Goal: Task Accomplishment & Management: Manage account settings

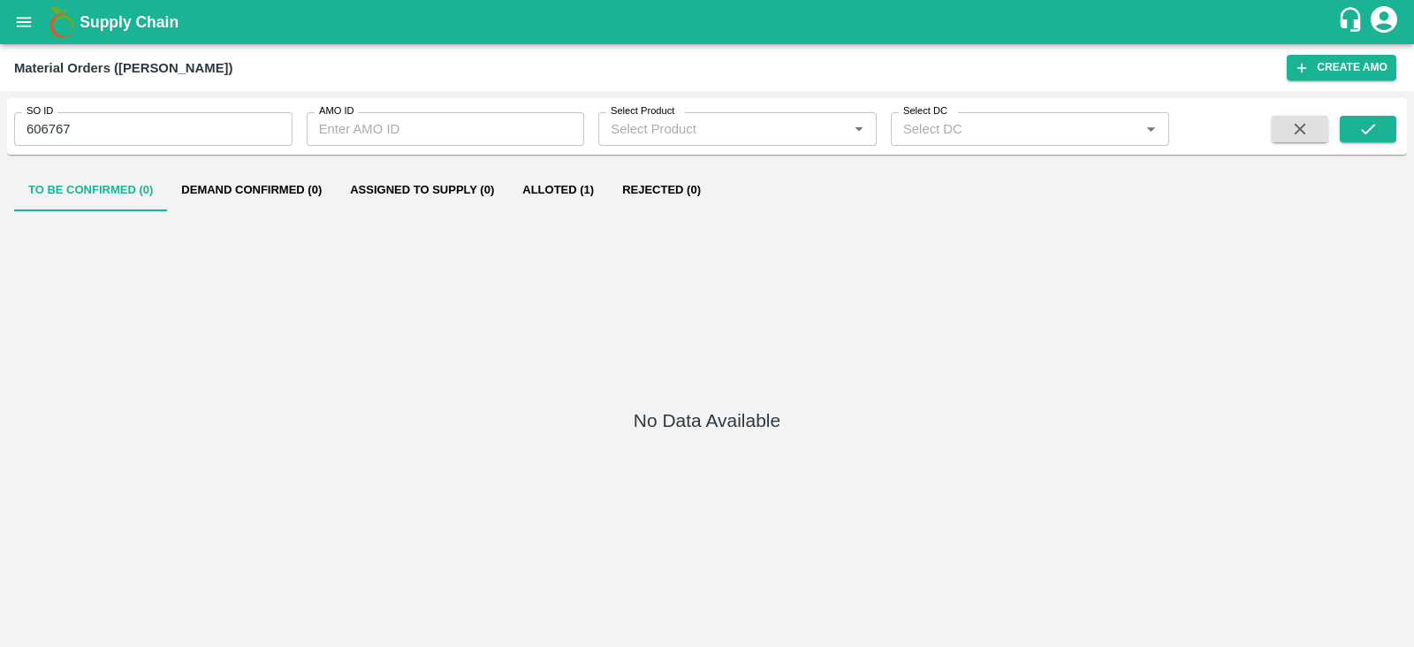
click at [57, 134] on input "606767" at bounding box center [153, 129] width 278 height 34
type input "606767"
click at [355, 126] on input "AMO ID" at bounding box center [446, 129] width 278 height 34
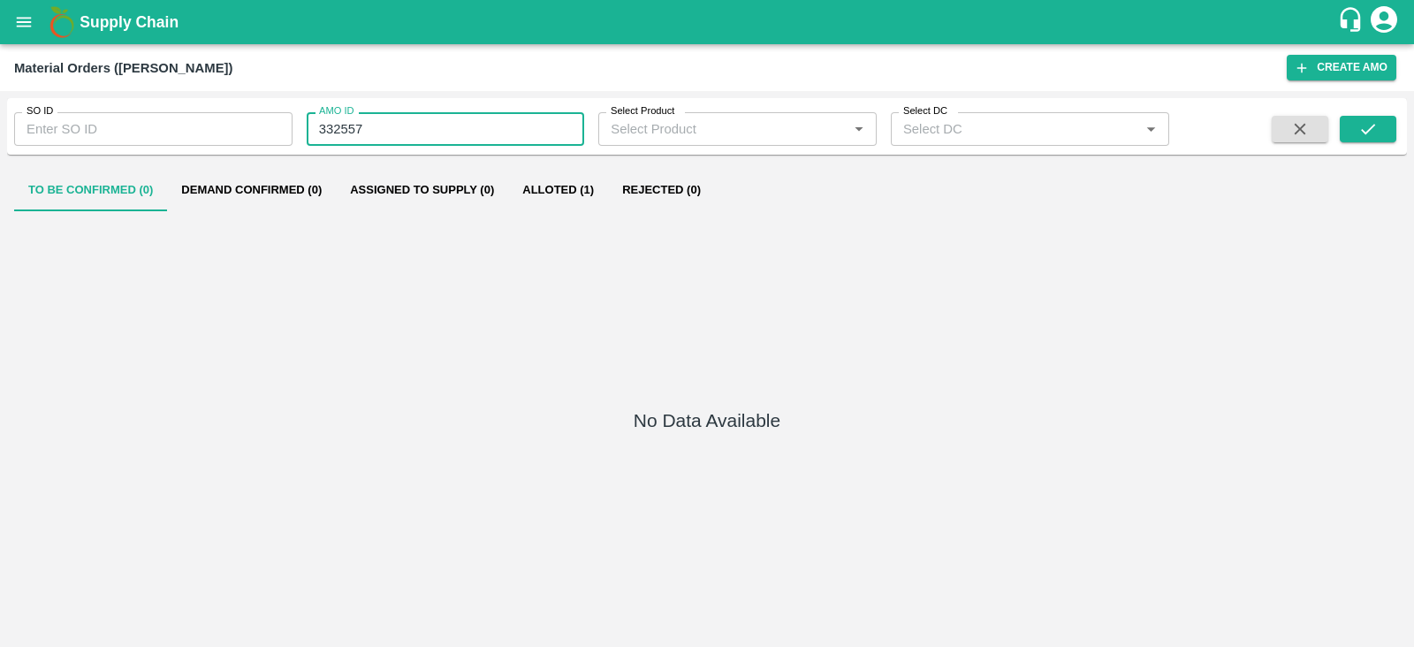
type input "332557"
drag, startPoint x: 1397, startPoint y: 117, endPoint x: 1361, endPoint y: 138, distance: 42.0
click at [1361, 138] on div "SO ID SO ID AMO ID 332557 AMO ID Select Product Select Product   * Select DC Se…" at bounding box center [707, 126] width 1400 height 42
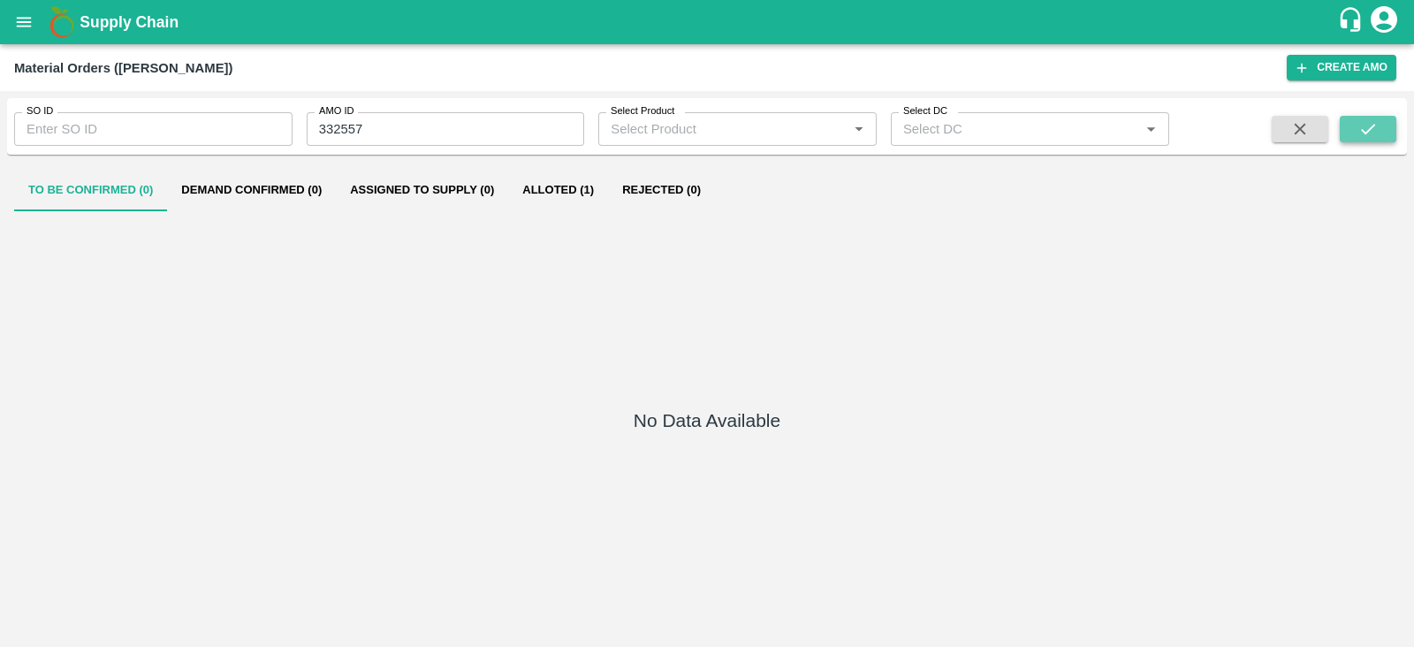
click at [1361, 138] on icon "submit" at bounding box center [1367, 128] width 19 height 19
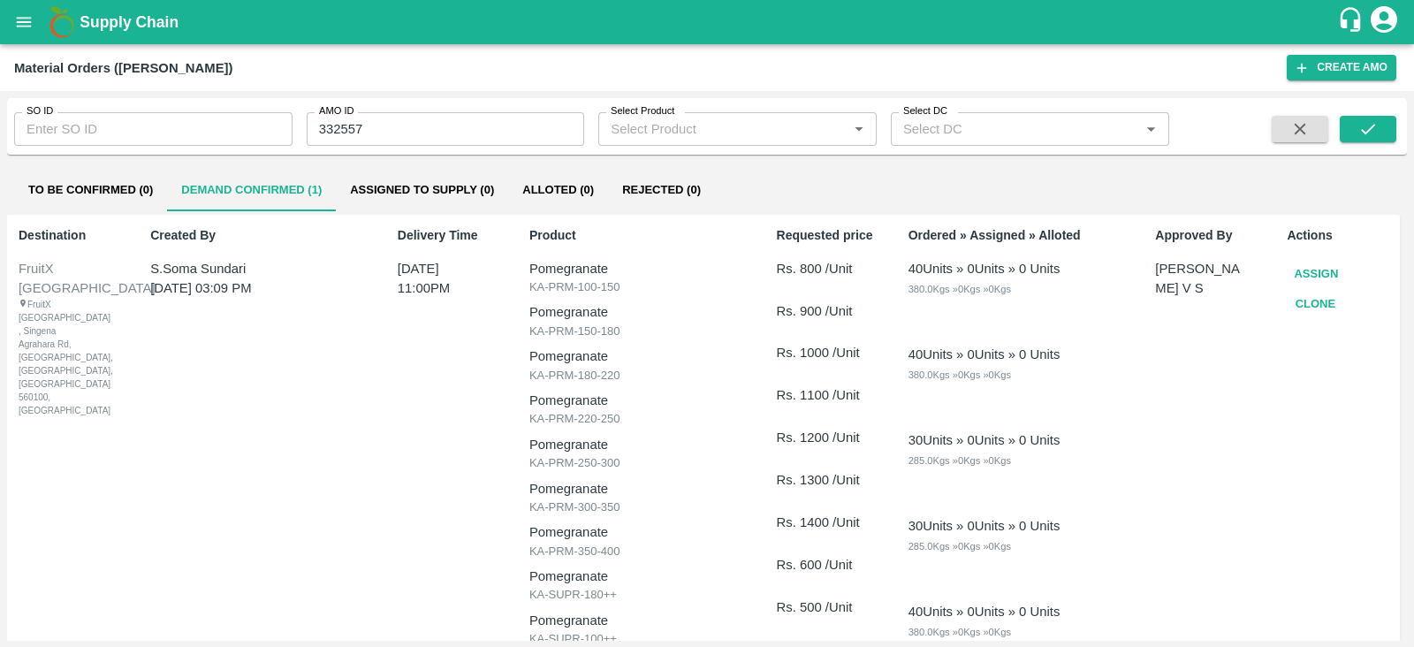
click at [1316, 272] on button "Assign" at bounding box center [1316, 274] width 58 height 31
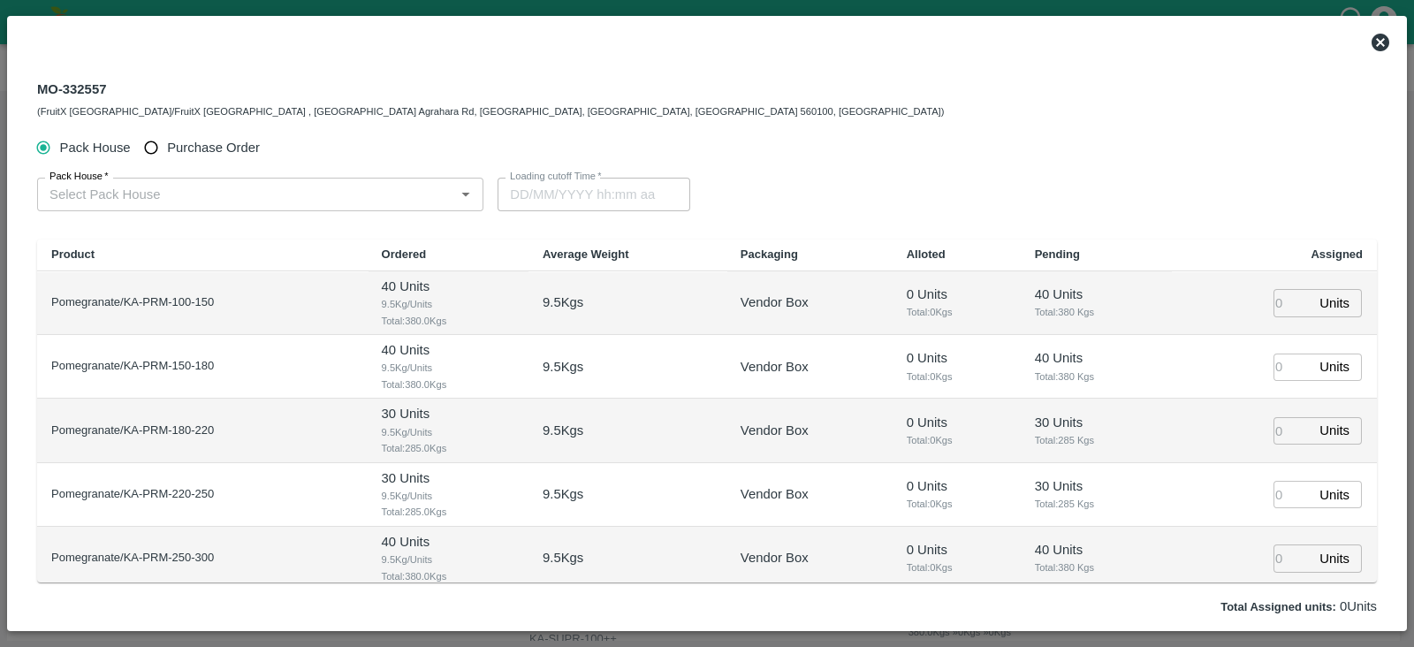
click at [229, 150] on span "Purchase Order" at bounding box center [213, 147] width 93 height 19
click at [168, 150] on input "Purchase Order" at bounding box center [151, 148] width 33 height 33
radio input "true"
click at [150, 180] on div "PO   *" at bounding box center [253, 195] width 432 height 34
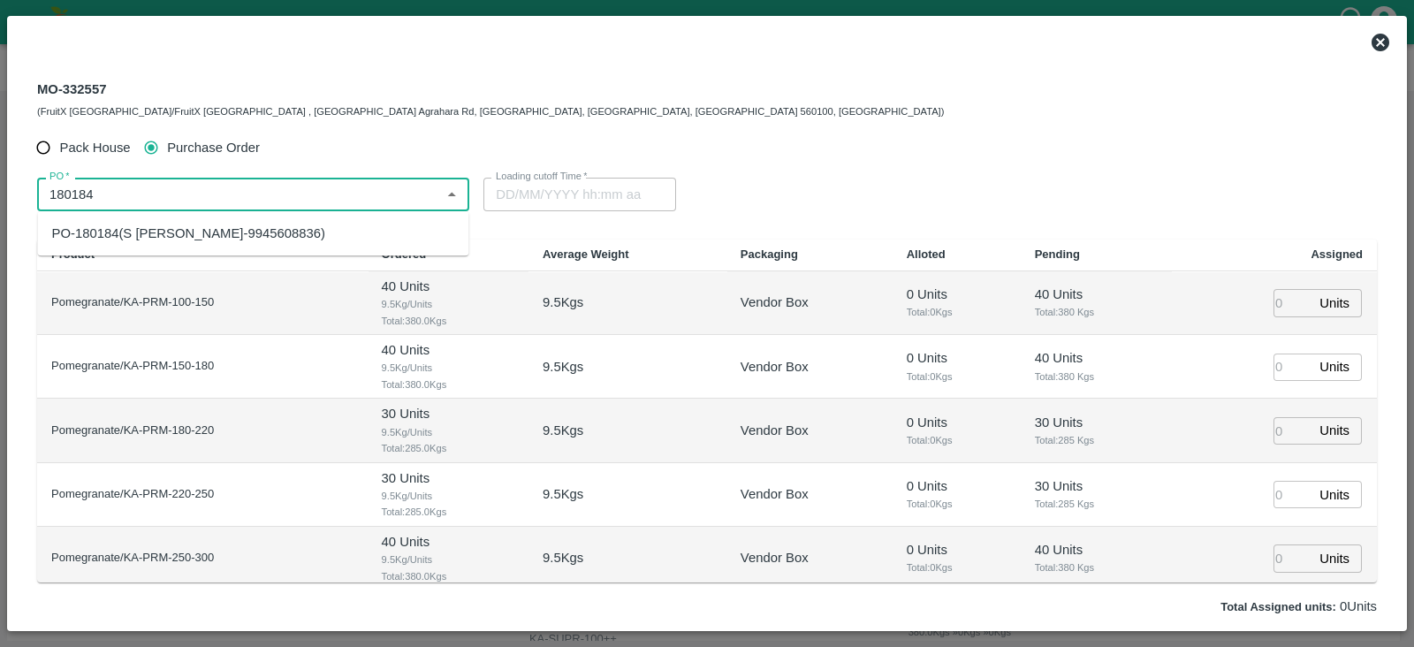
click at [185, 232] on div "PO-180184(S Narasimhamurthy-9945608836)" at bounding box center [188, 233] width 273 height 19
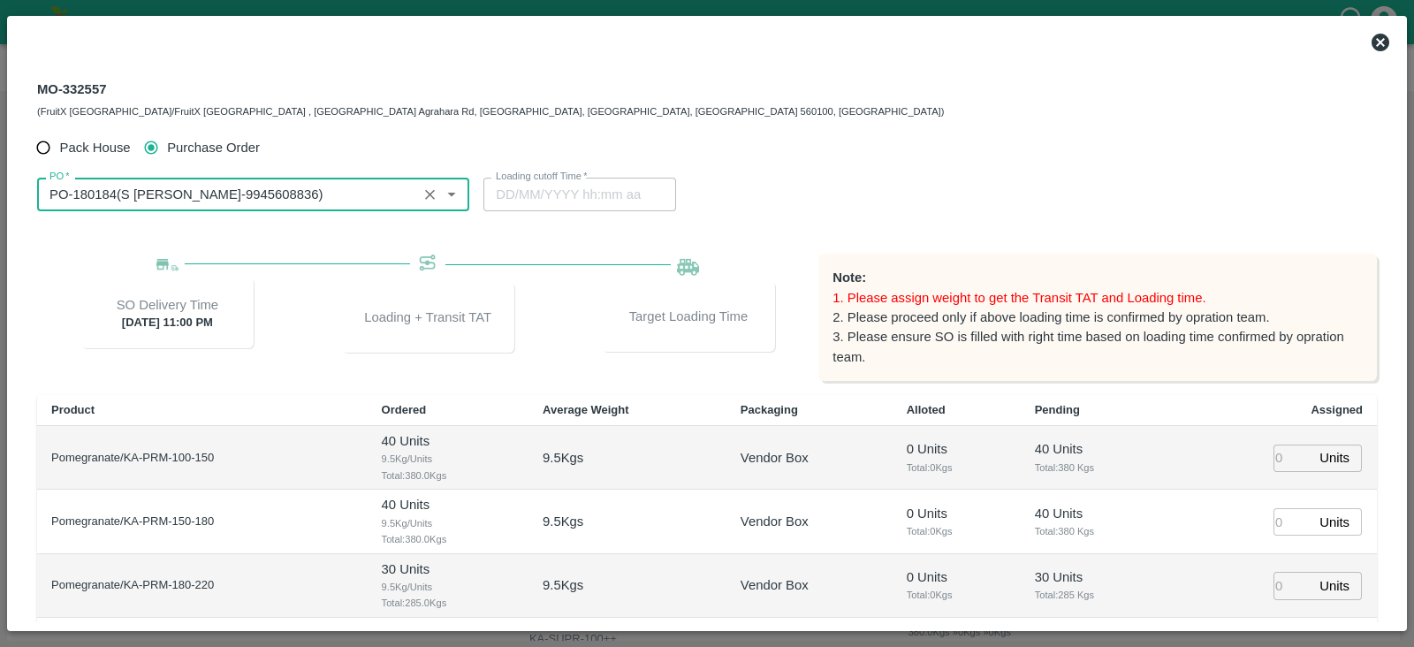
type input "PO-180184(S Narasimhamurthy-9945608836)"
click at [1274, 470] on input "number" at bounding box center [1293, 458] width 39 height 27
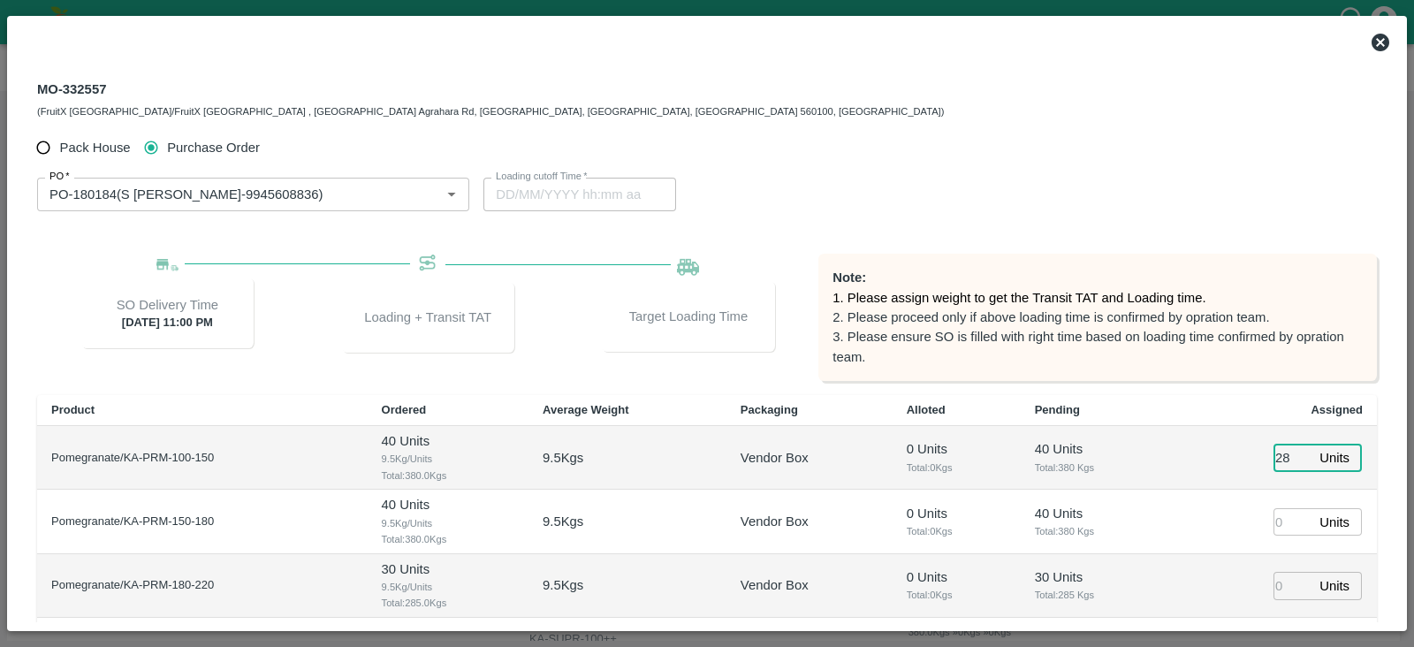
type input "28"
type input "12/10/2025 06:34 PM"
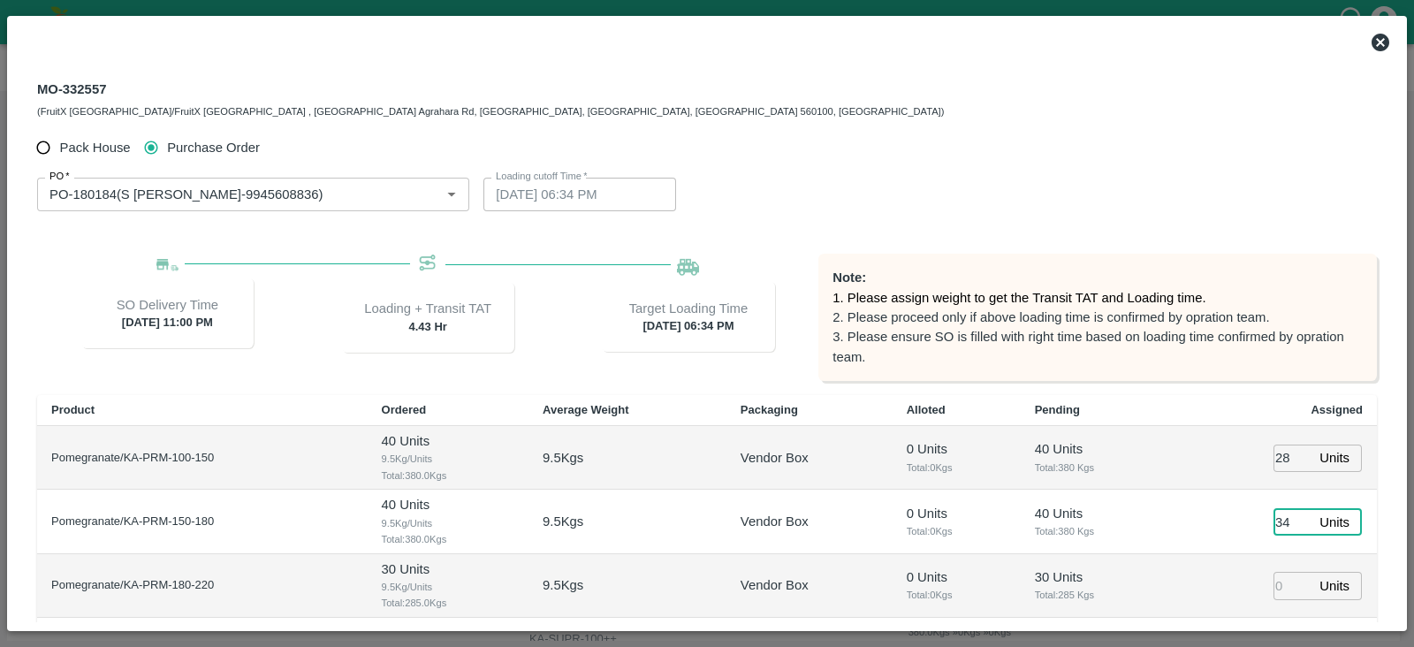
type input "34"
type input "48"
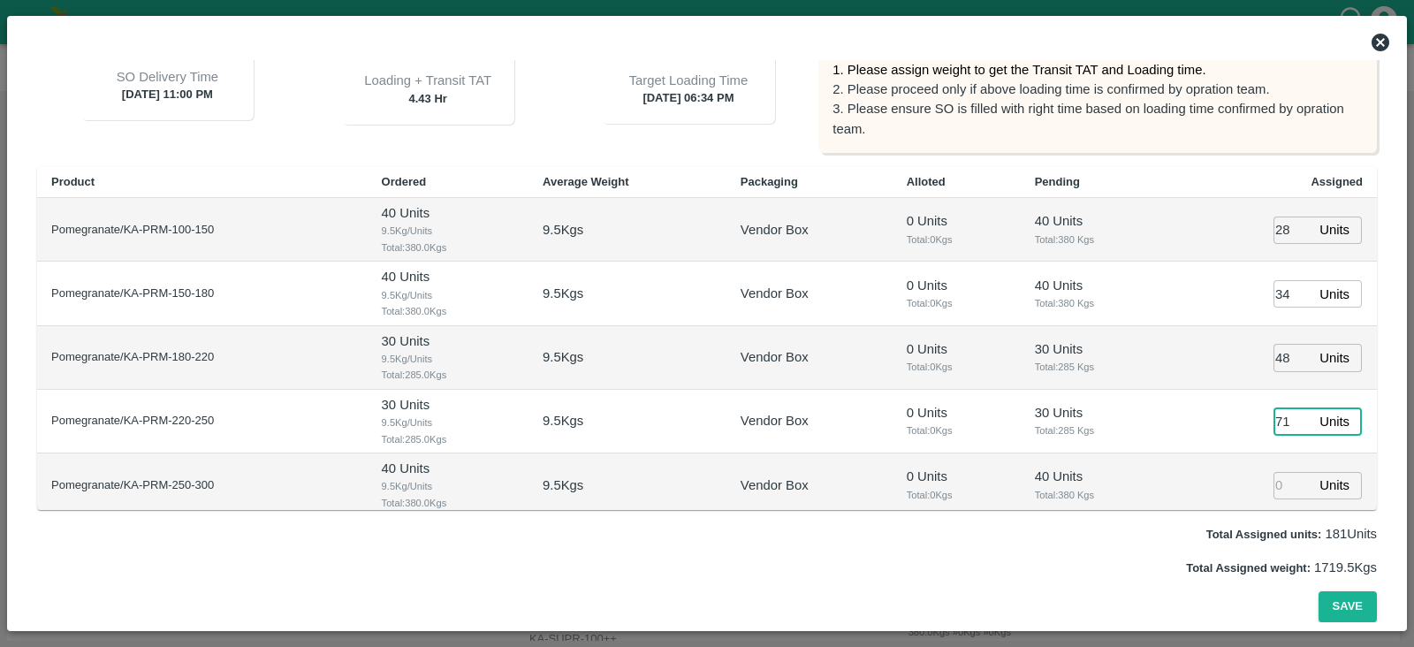
type input "71"
type input "44"
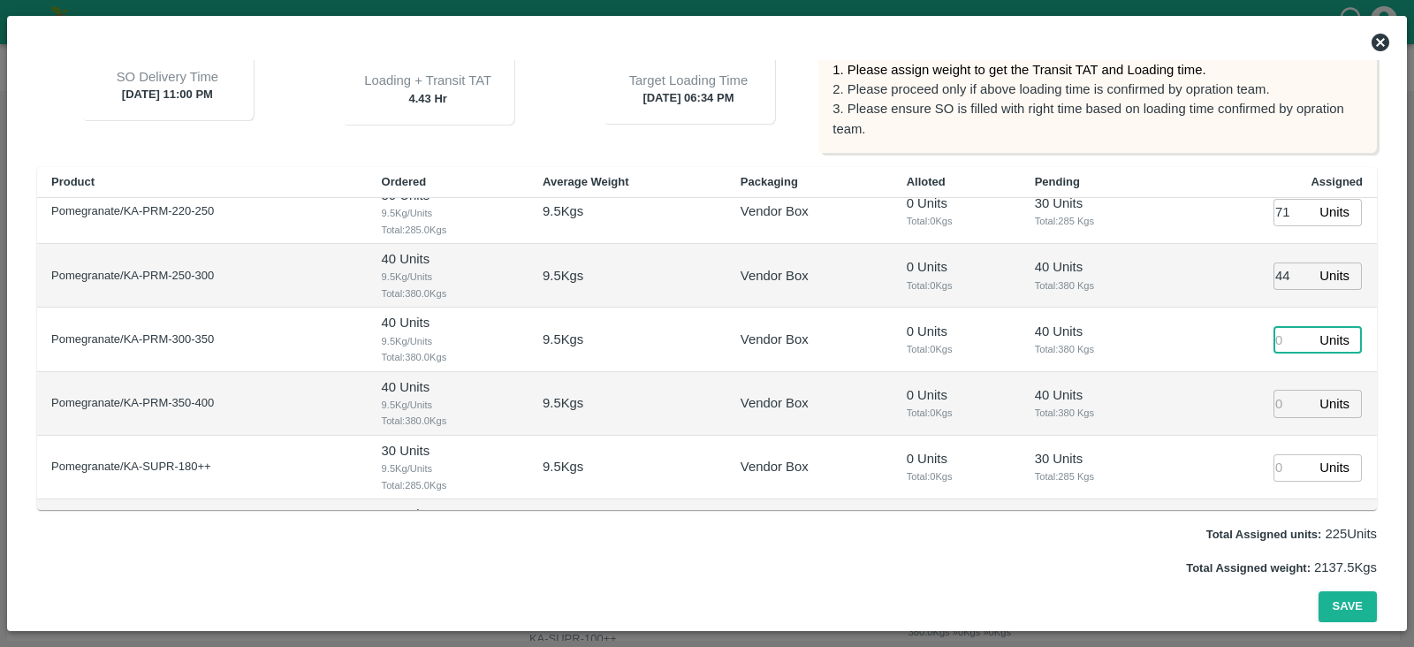
type input "12/10/2025 04:34 PM"
type input "71"
type input "[DATE] 05:34 PM"
type input "71"
click at [1349, 594] on button "Save" at bounding box center [1348, 606] width 58 height 31
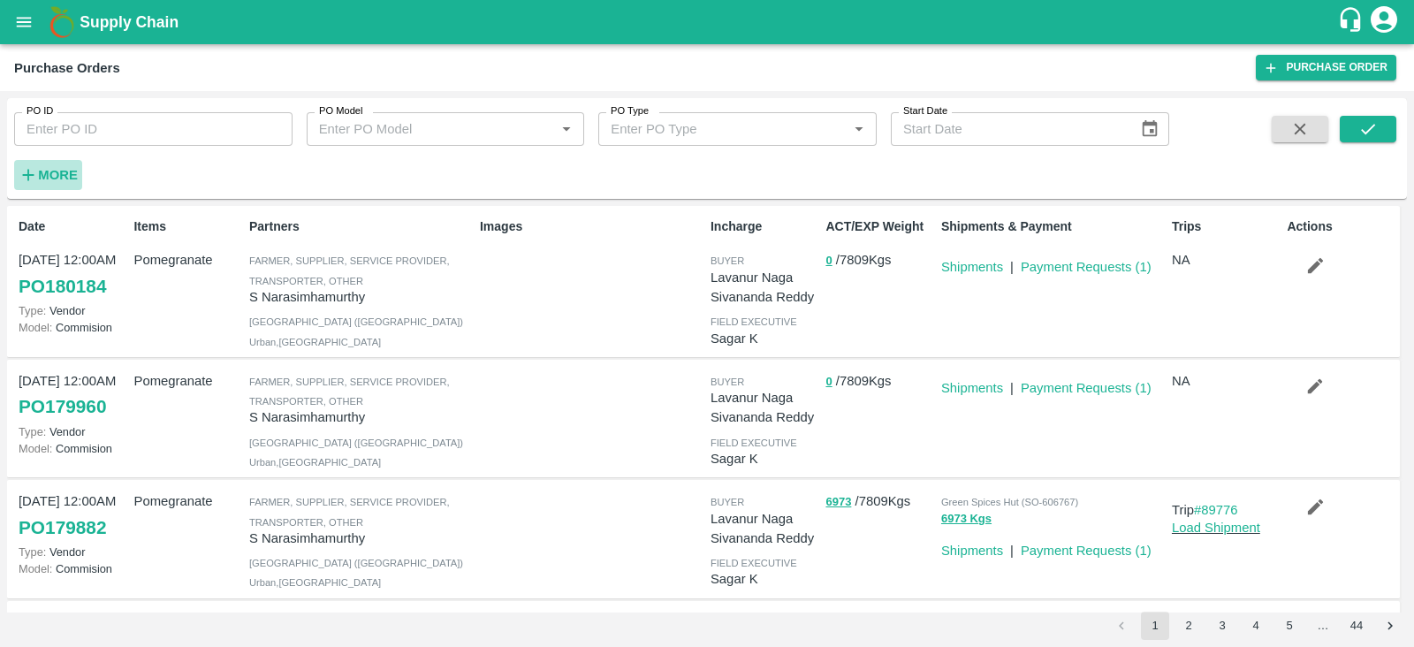
click at [58, 169] on strong "More" at bounding box center [58, 175] width 40 height 14
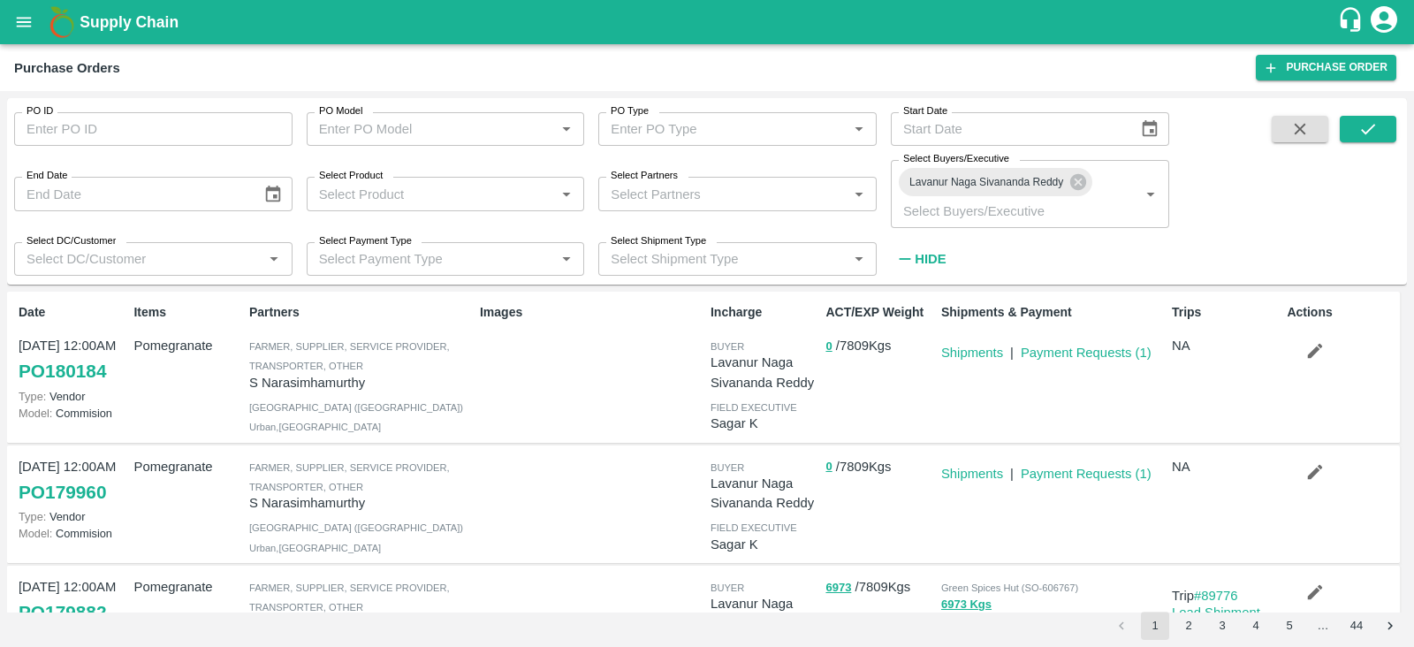
click at [1369, 110] on div "PO ID PO ID PO Model PO Model   * PO Type PO Type   * Start Date Start Date End…" at bounding box center [707, 191] width 1400 height 172
click at [1372, 133] on icon "submit" at bounding box center [1367, 128] width 19 height 19
click at [1360, 130] on icon "submit" at bounding box center [1367, 128] width 19 height 19
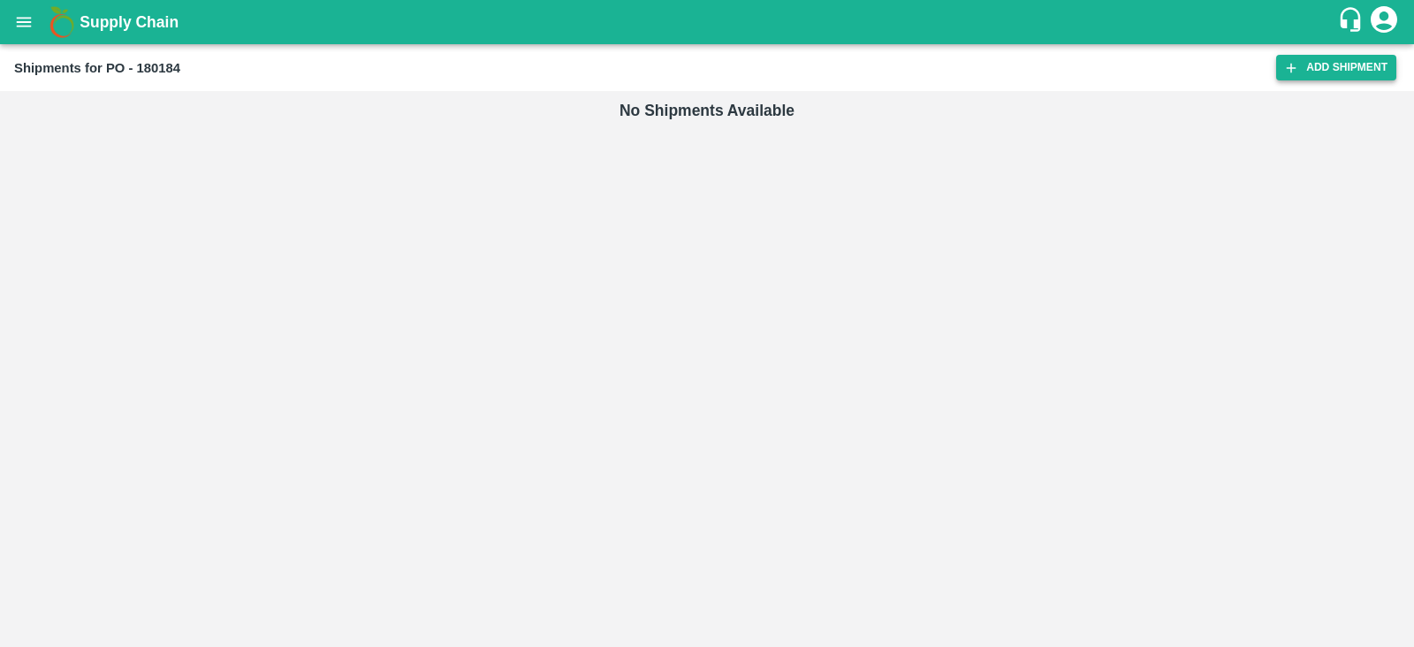
click at [1348, 72] on link "Add Shipment" at bounding box center [1336, 68] width 120 height 26
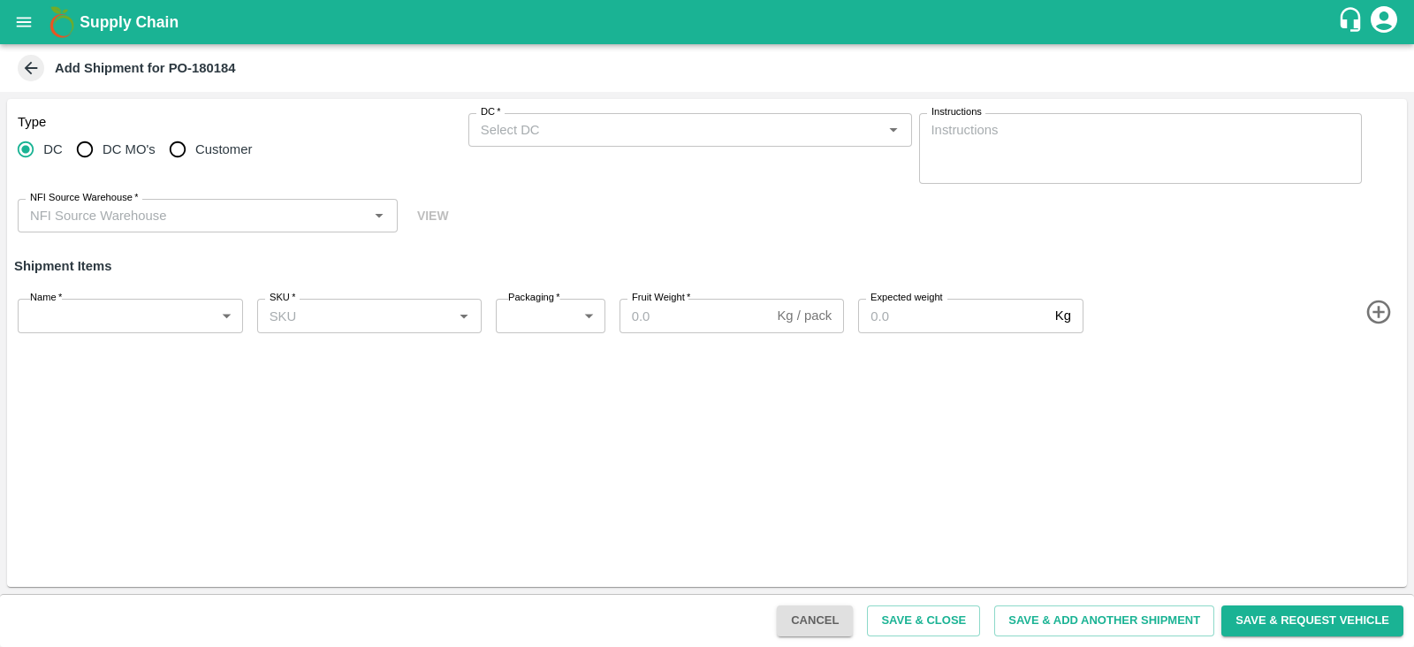
click at [197, 146] on span "Customer" at bounding box center [223, 149] width 57 height 19
click at [195, 146] on input "Customer" at bounding box center [177, 149] width 35 height 35
radio input "true"
click at [155, 147] on div "DC DC MO's Customer" at bounding box center [240, 149] width 444 height 35
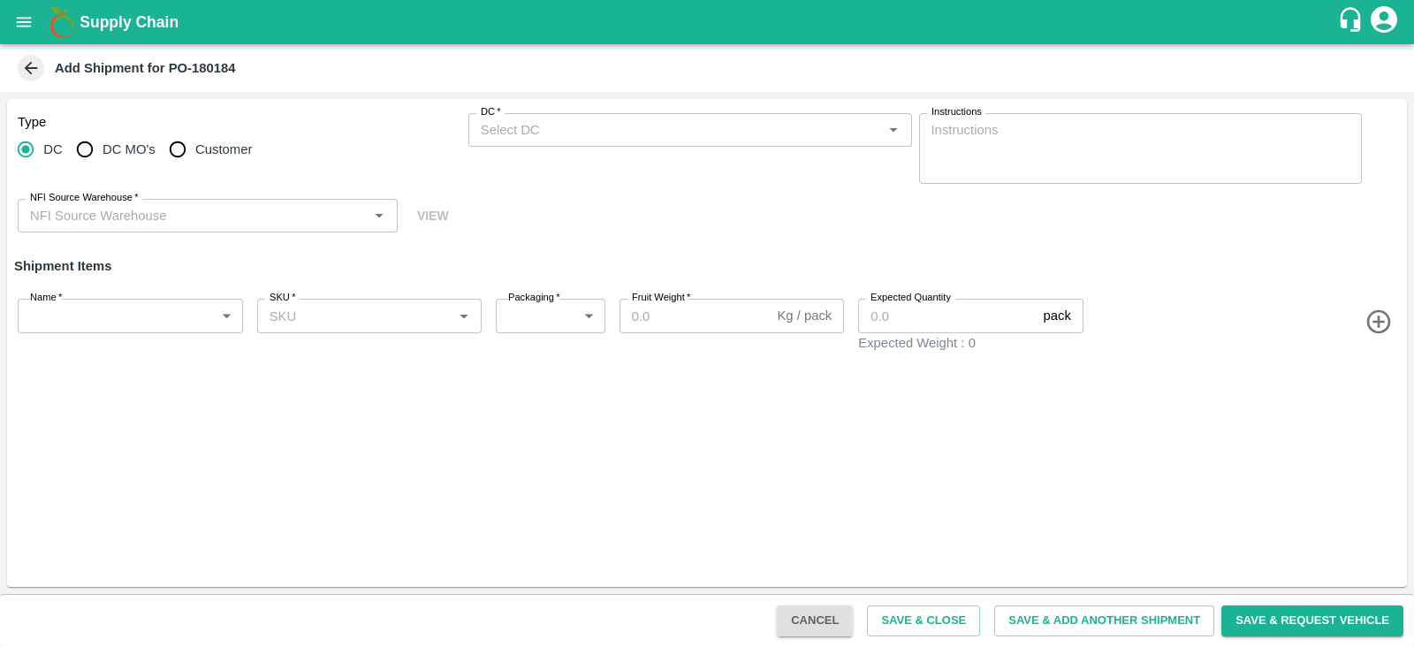
click at [85, 160] on input "DC MO's" at bounding box center [84, 149] width 35 height 35
radio input "true"
click at [632, 126] on input "DC (Material Orders)   *" at bounding box center [676, 129] width 404 height 23
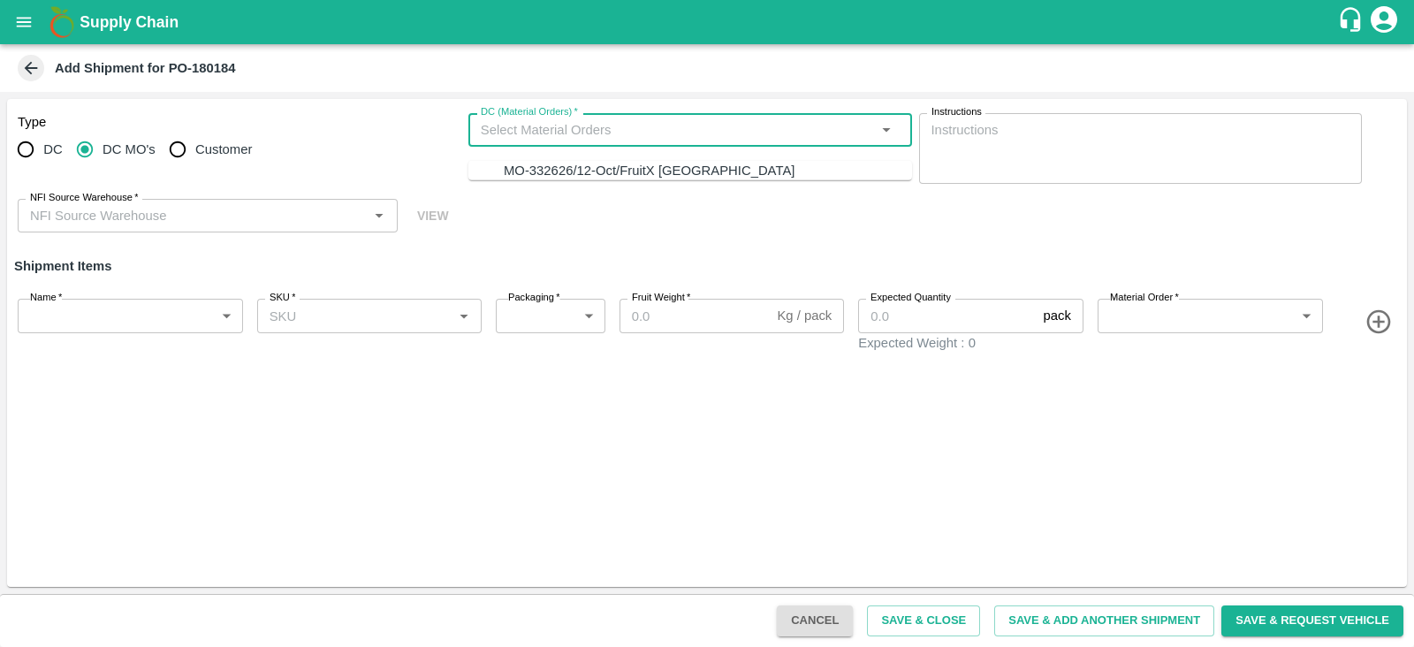
click at [634, 179] on div "MO-332626/12-Oct/FruitX [GEOGRAPHIC_DATA]" at bounding box center [649, 170] width 291 height 19
type input "MO-332626/12-Oct/FruitX [GEOGRAPHIC_DATA]"
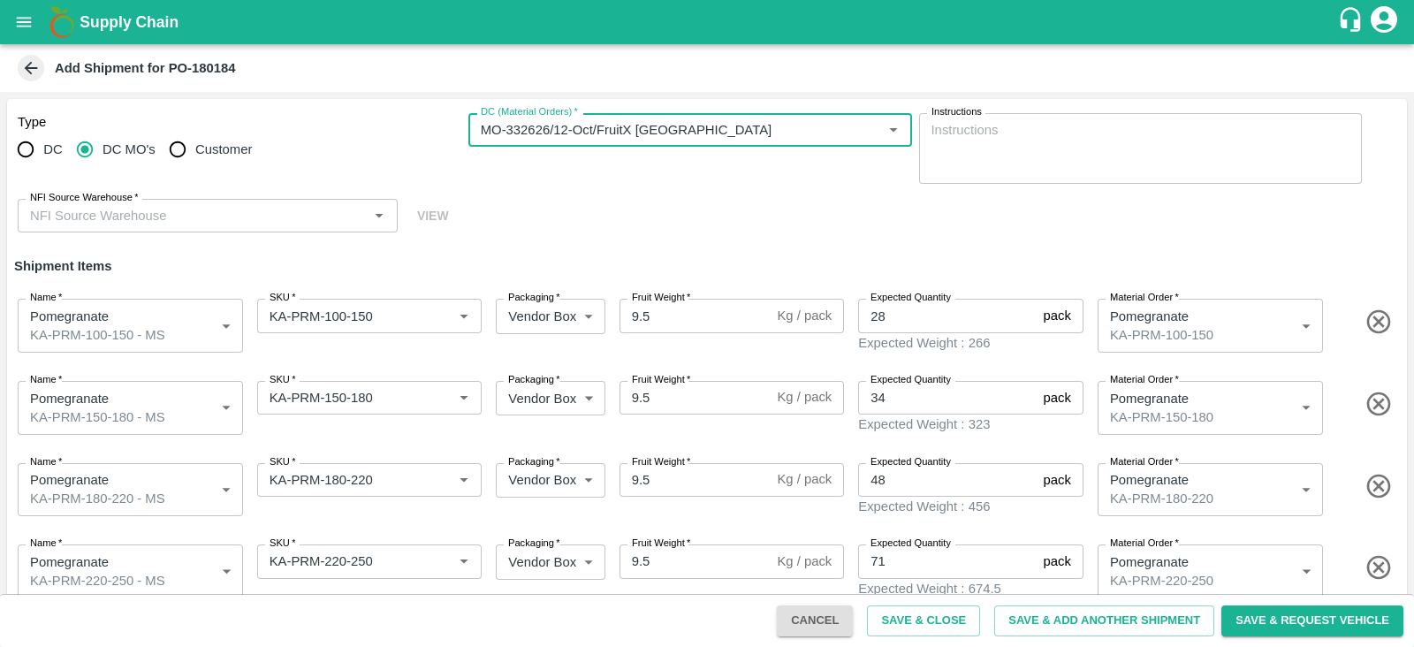
click at [255, 213] on input "NFI Source Warehouse   *" at bounding box center [193, 215] width 340 height 23
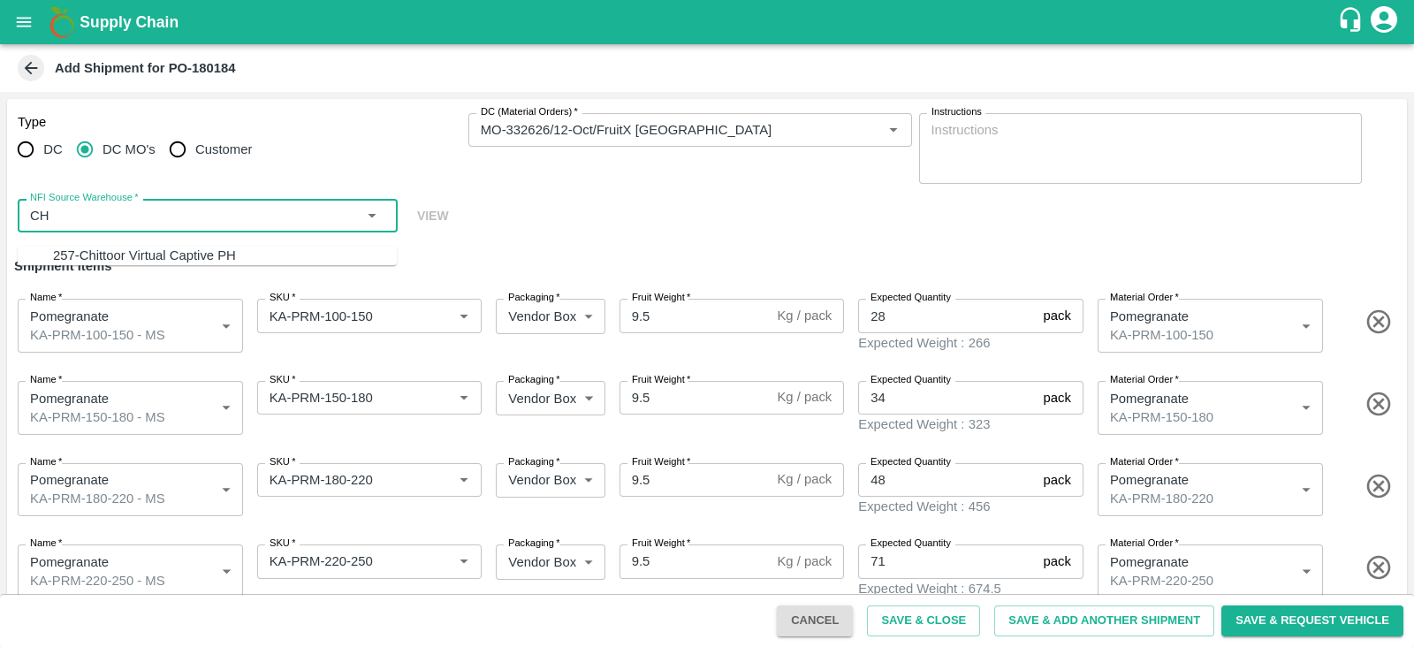
type input "C"
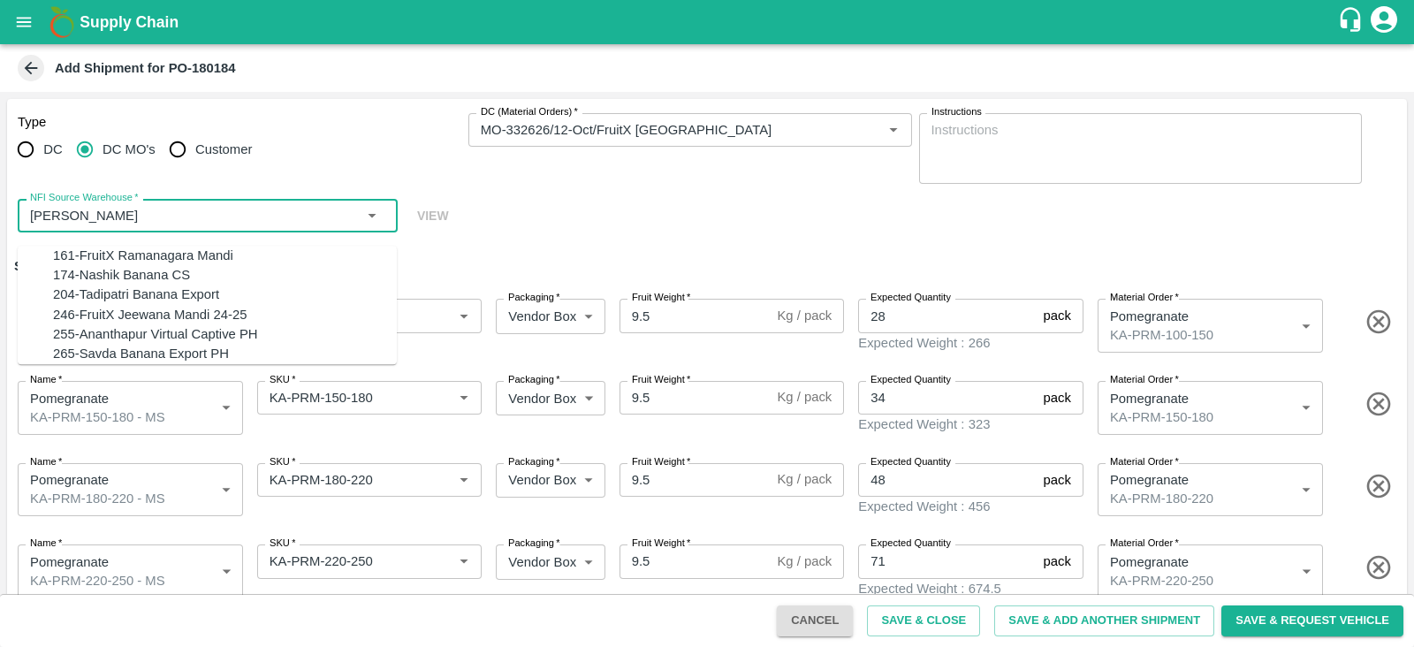
click at [225, 344] on div "255-Ananthapur Virtual Captive PH" at bounding box center [155, 333] width 205 height 19
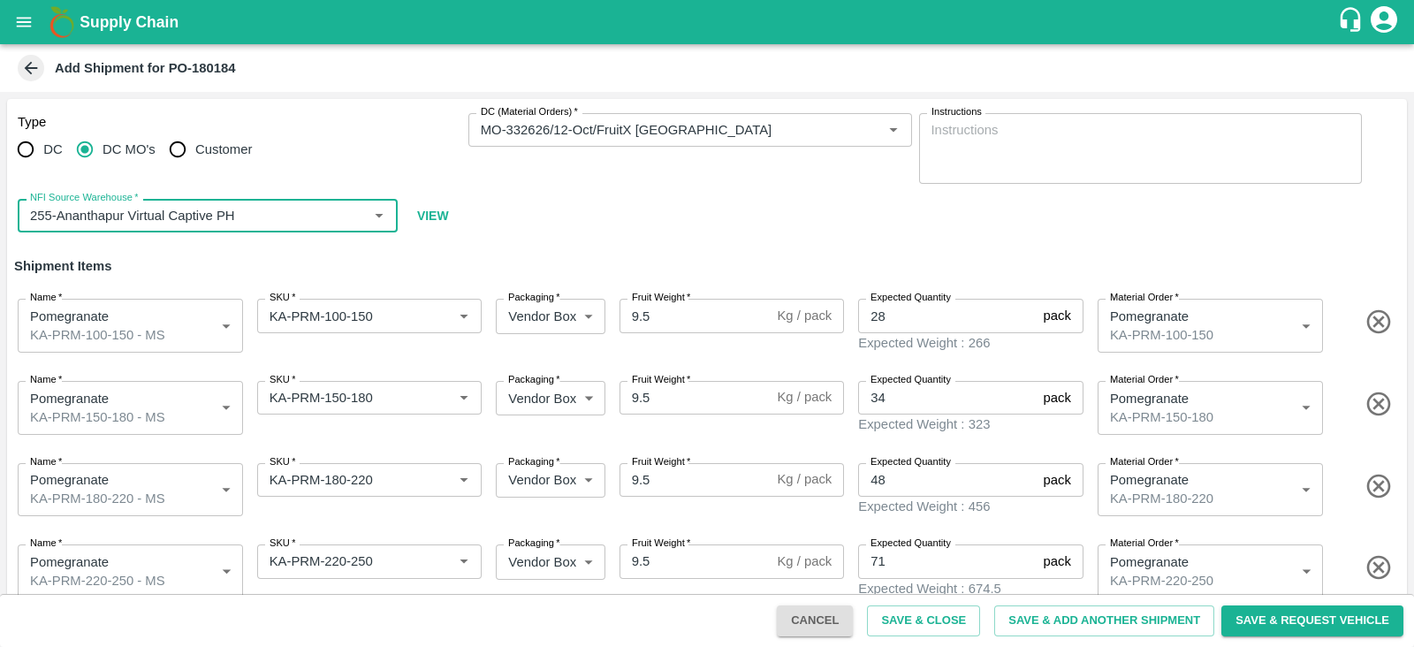
scroll to position [172, 0]
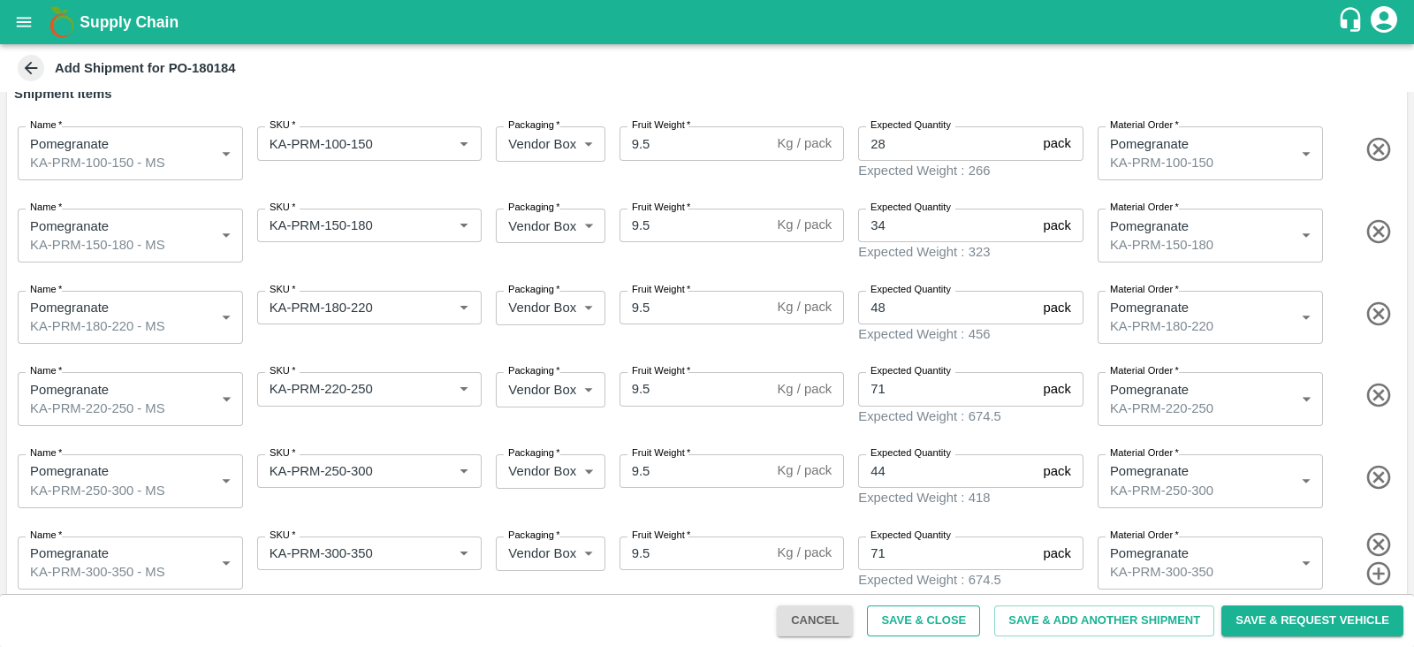
type input "255-Ananthapur Virtual Captive PH"
click at [934, 620] on button "Save & Close" at bounding box center [923, 620] width 113 height 31
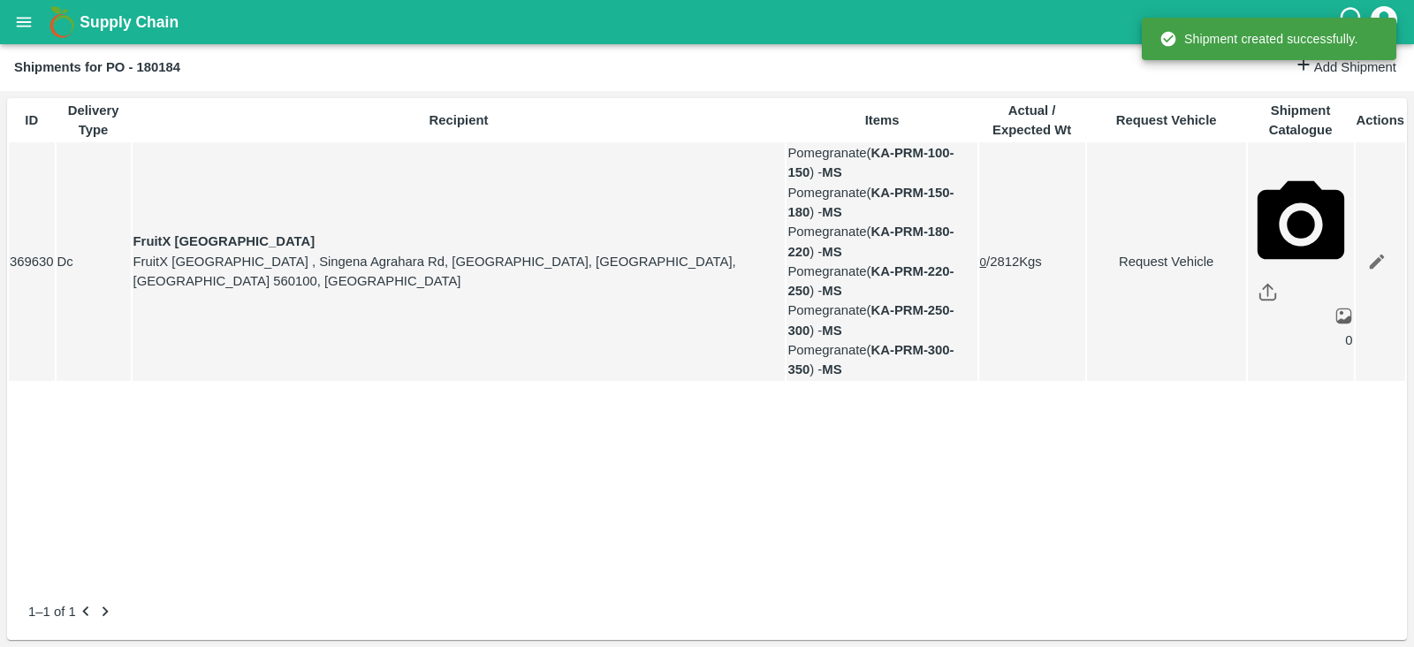
click at [1131, 269] on link "Request Vehicle" at bounding box center [1166, 261] width 157 height 19
type input "DD/MM/YYYY hh:mm aa"
type input "[DATE] 05:34 PM"
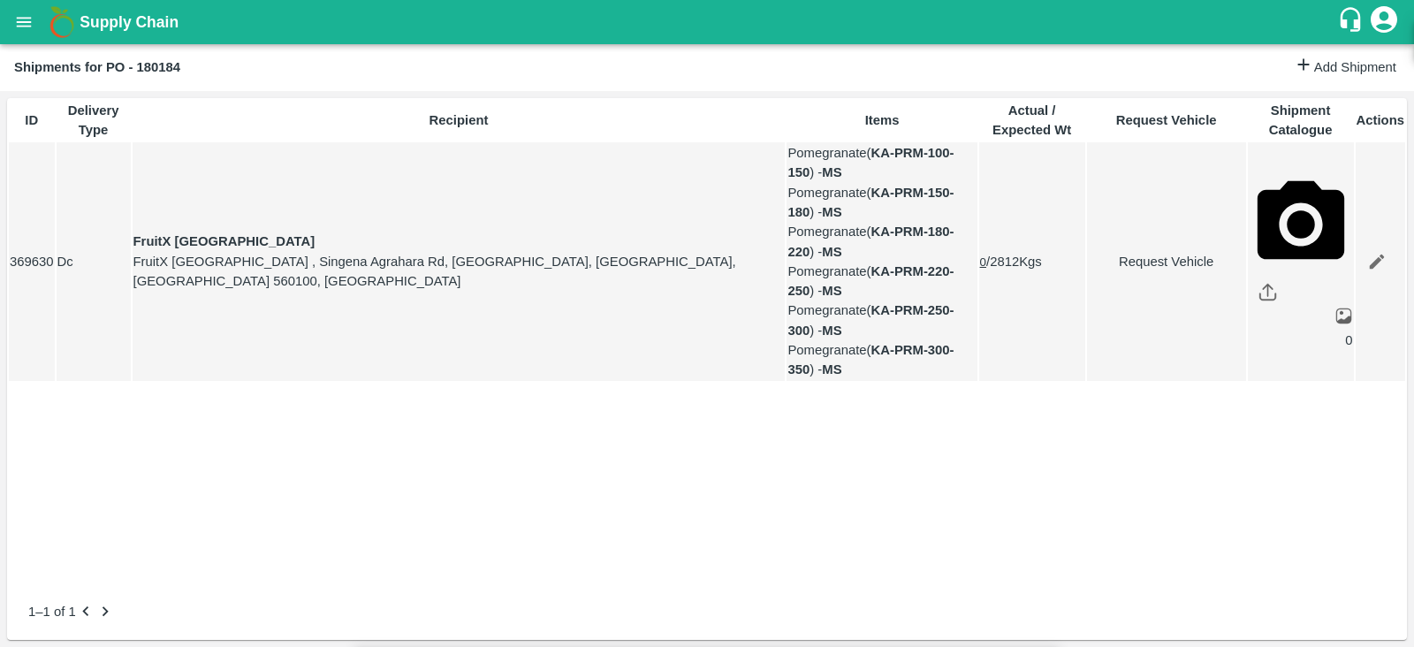
type input "[DATE] 01:00 PM"
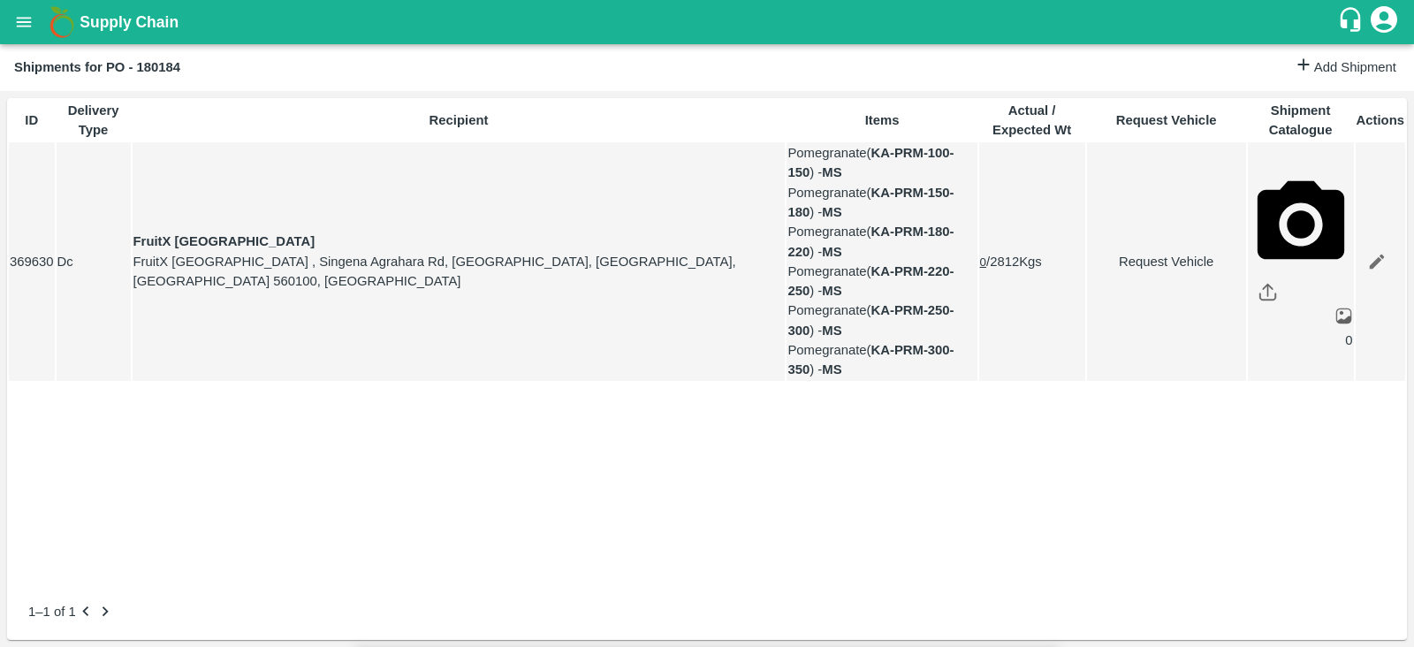
type input "[DATE] 04:34 AM"
click at [894, 115] on body "Supply Chain Shipments for PO - 180184 Add Shipment ID Delivery Type Recipient …" at bounding box center [707, 323] width 1414 height 647
click at [893, 167] on div "Normal" at bounding box center [866, 173] width 51 height 19
type input "1"
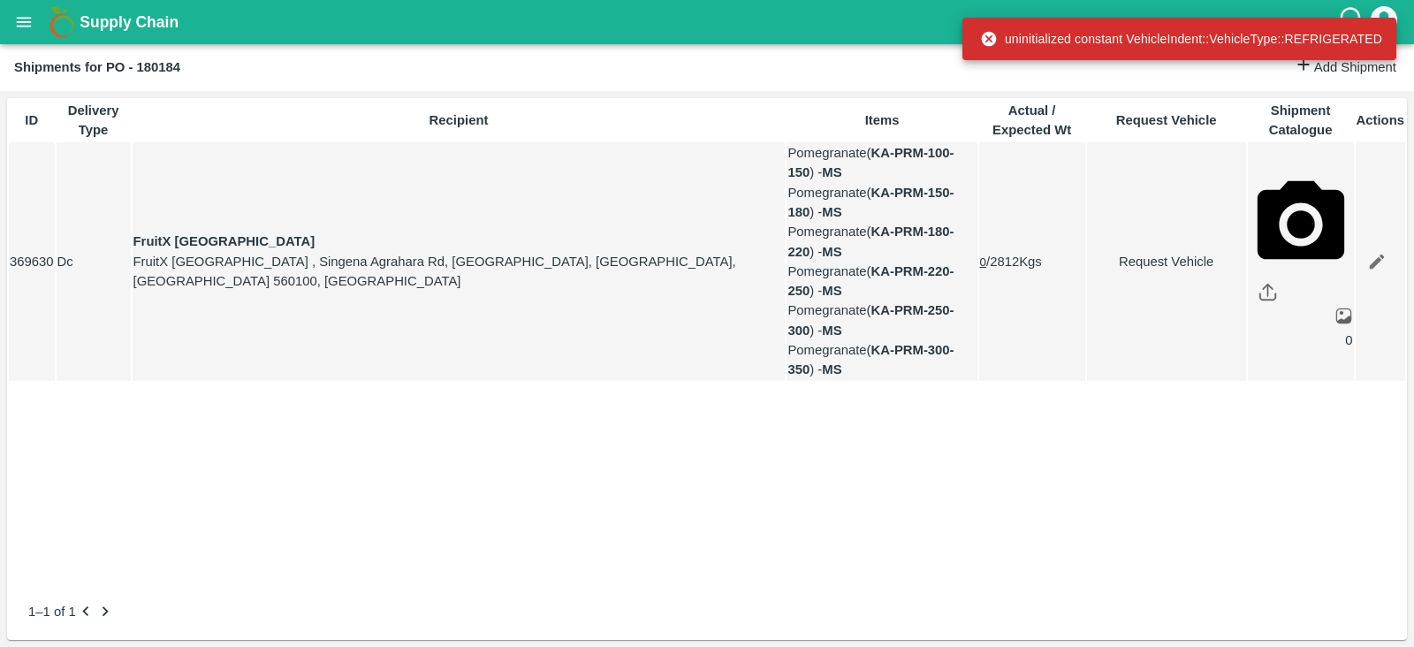
click at [1121, 267] on link "Request Vehicle" at bounding box center [1166, 261] width 157 height 19
type input "1"
type input "[DATE] 01:00 PM"
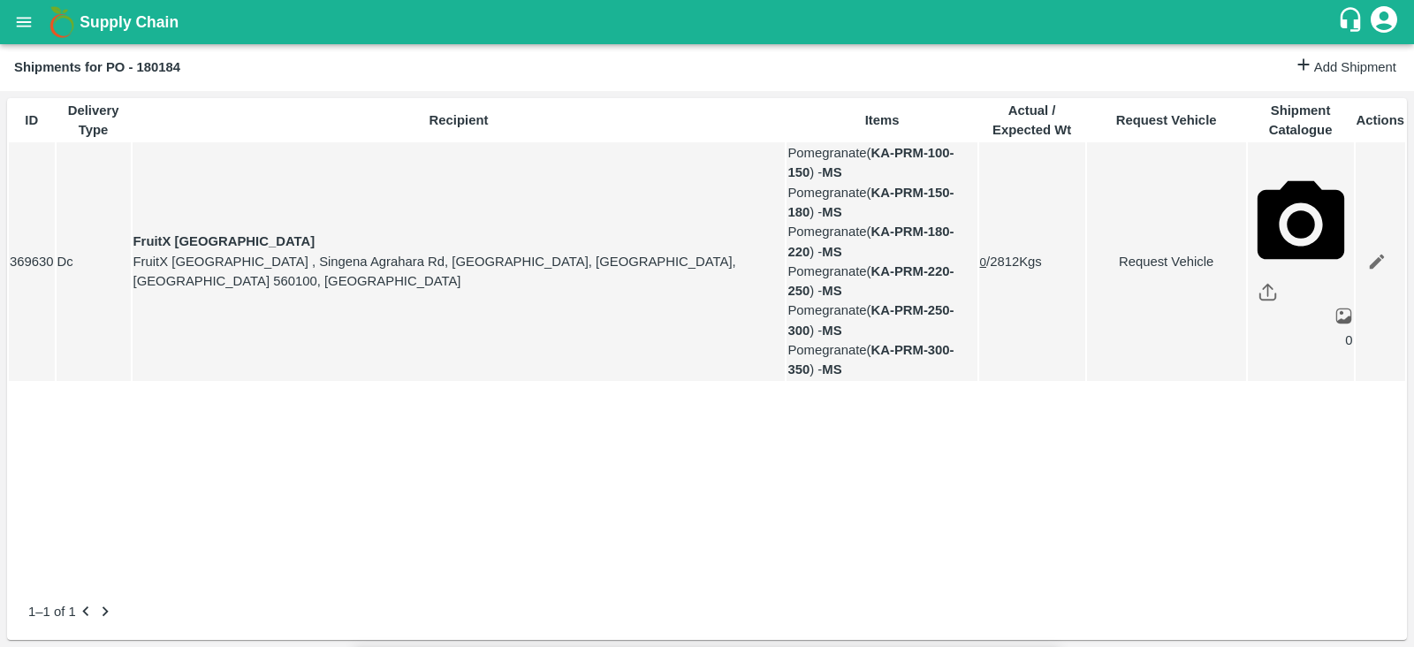
type input "[DATE] 04:34 AM"
